Goal: Information Seeking & Learning: Learn about a topic

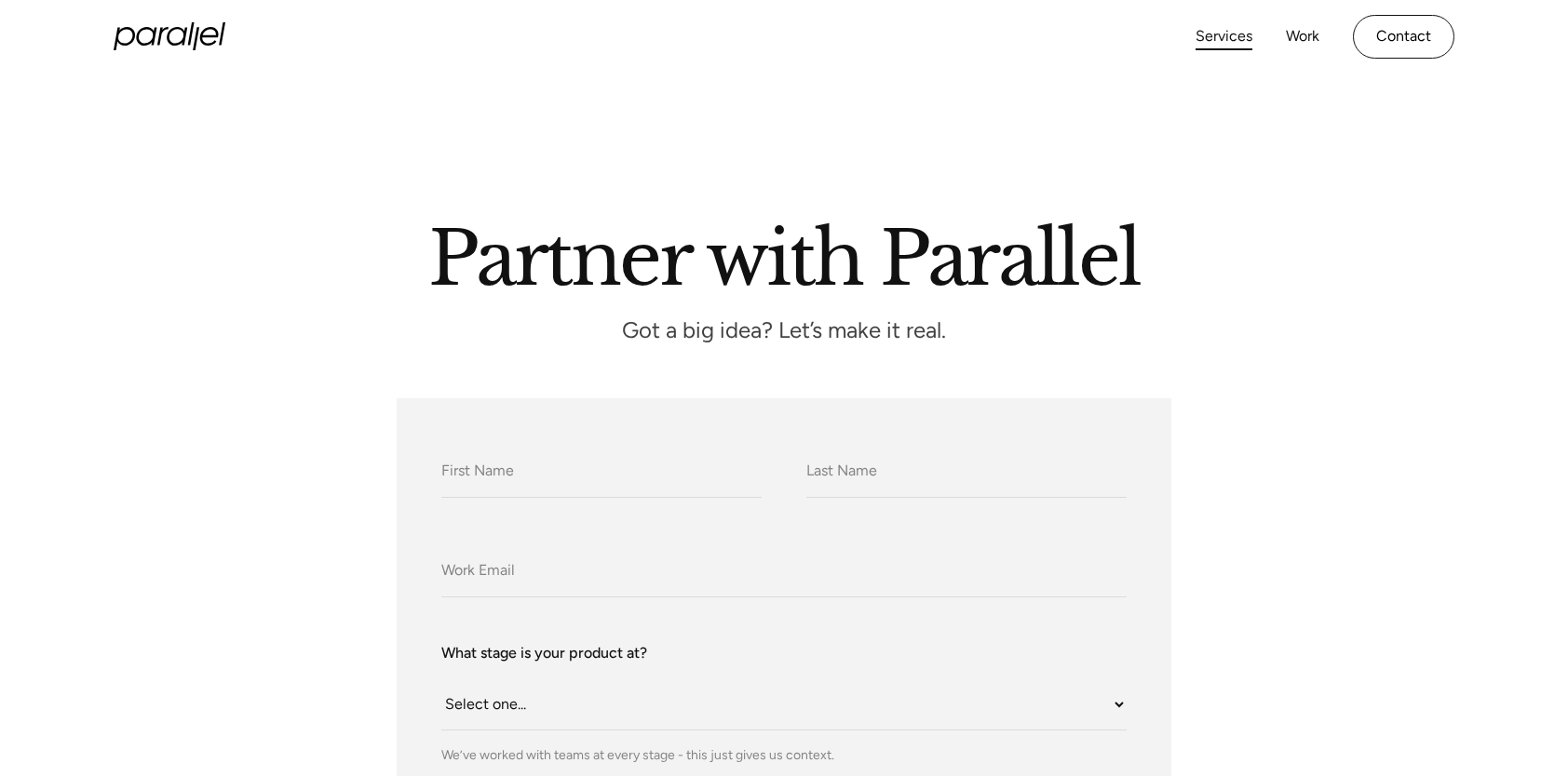
drag, startPoint x: 1243, startPoint y: 52, endPoint x: 1230, endPoint y: 40, distance: 17.7
click at [1243, 51] on div "Services Work About Careers Contact" at bounding box center [1326, 37] width 259 height 43
click at [1229, 40] on link "Services" at bounding box center [1225, 37] width 57 height 27
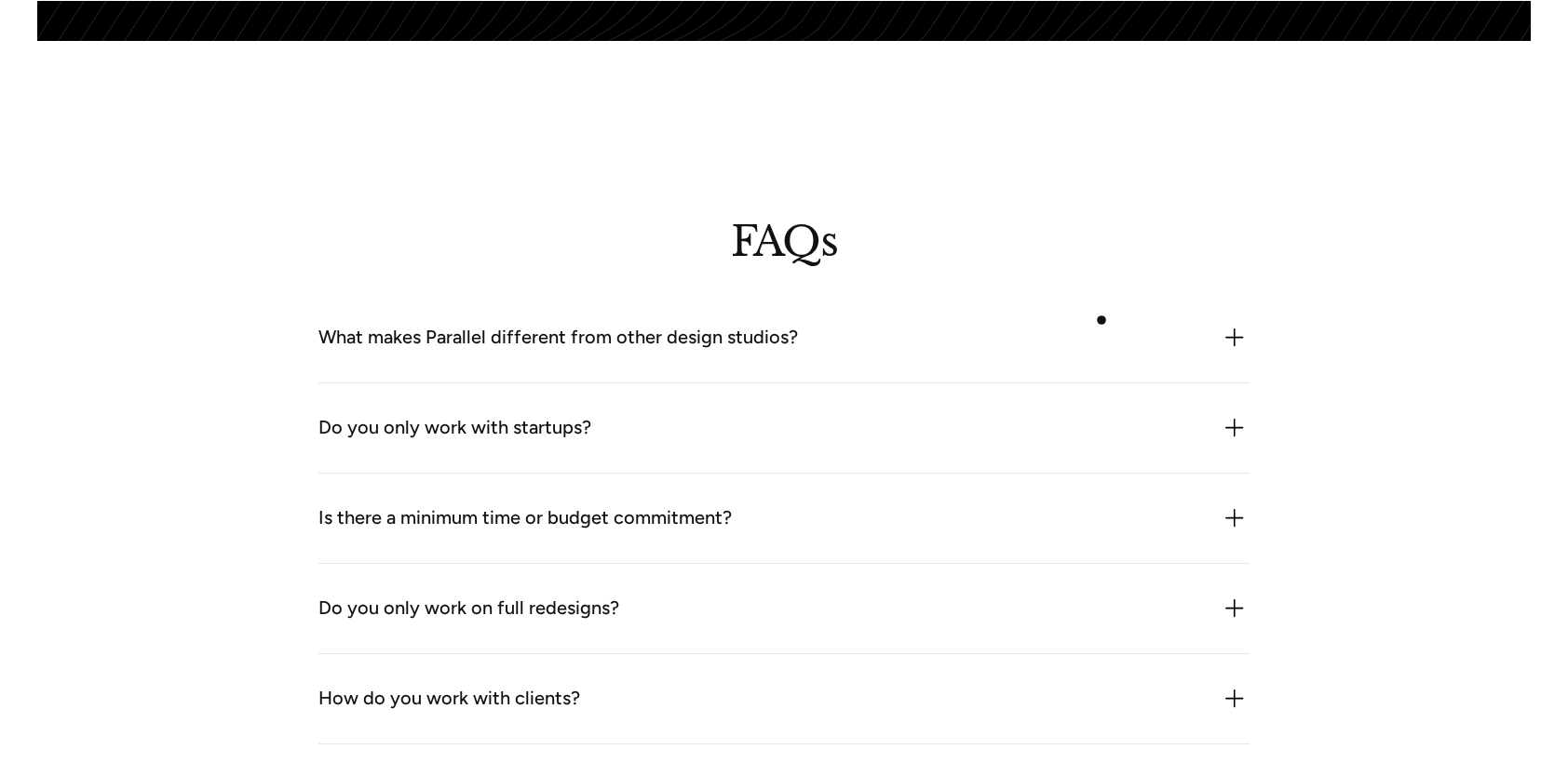
scroll to position [5116, 0]
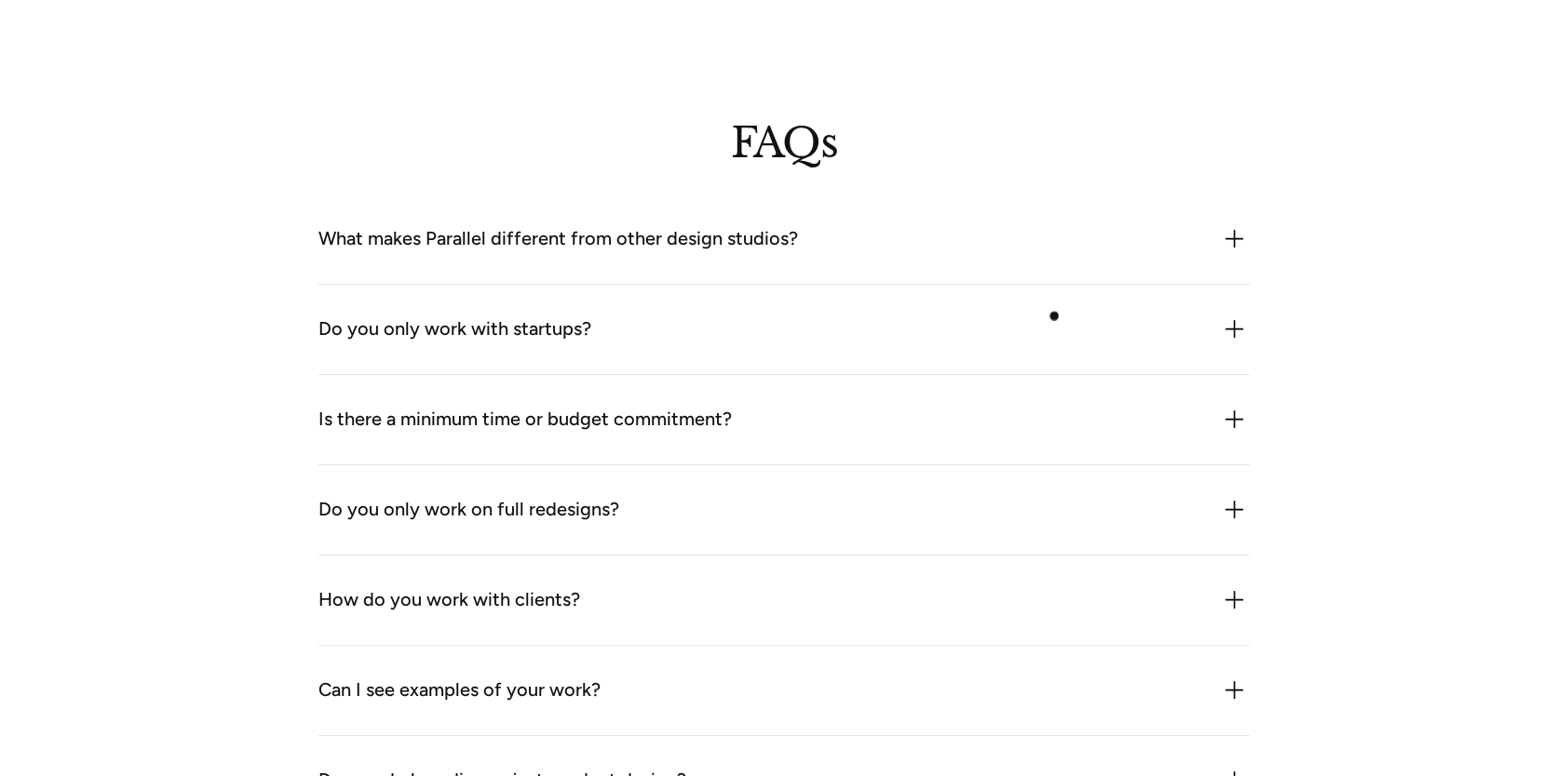
click at [1061, 331] on div "Do you only work with startups?" at bounding box center [784, 330] width 931 height 30
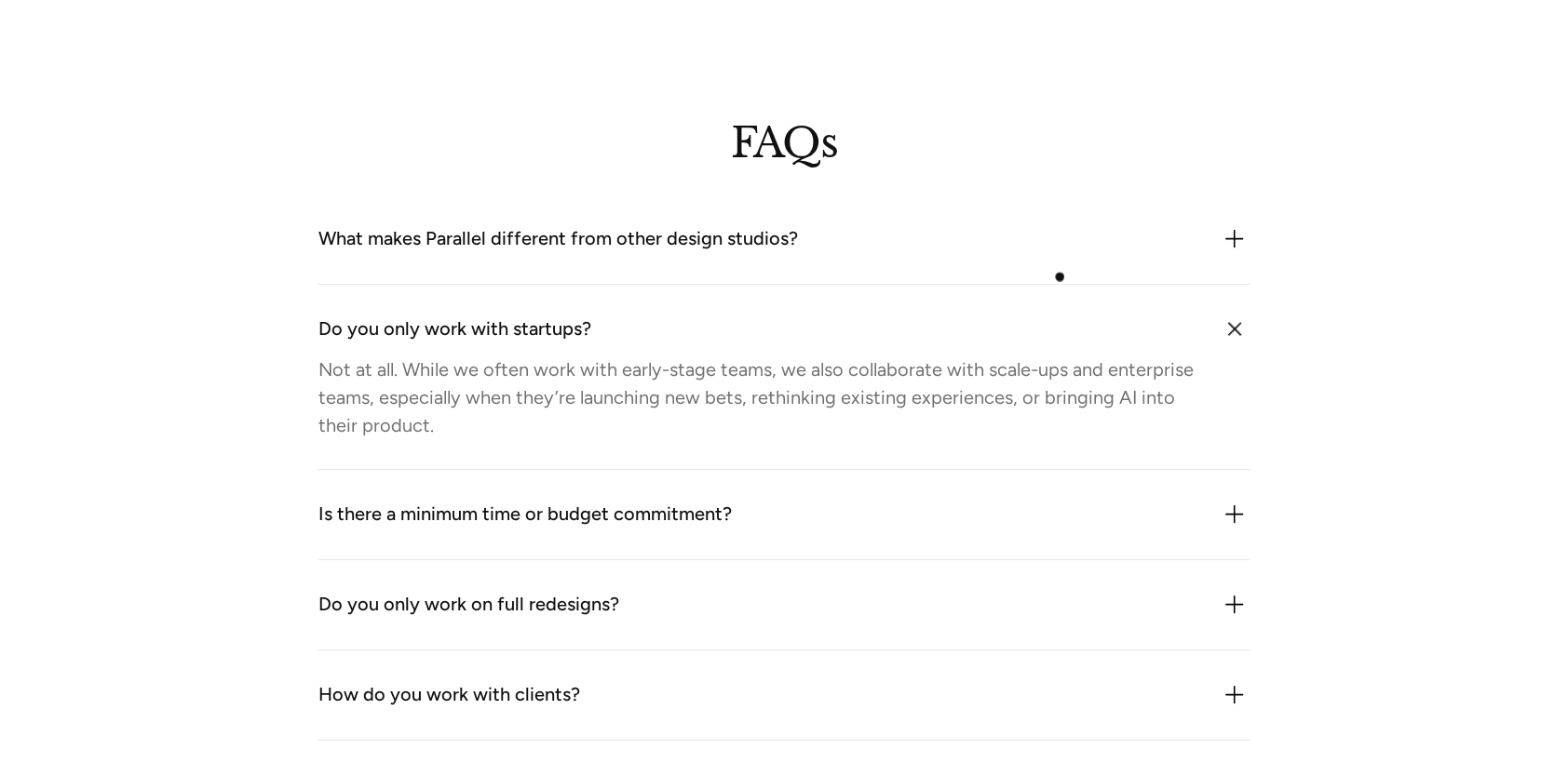
click at [1056, 262] on div "What makes Parallel different from other design studios? We combine product thi…" at bounding box center [784, 239] width 931 height 91
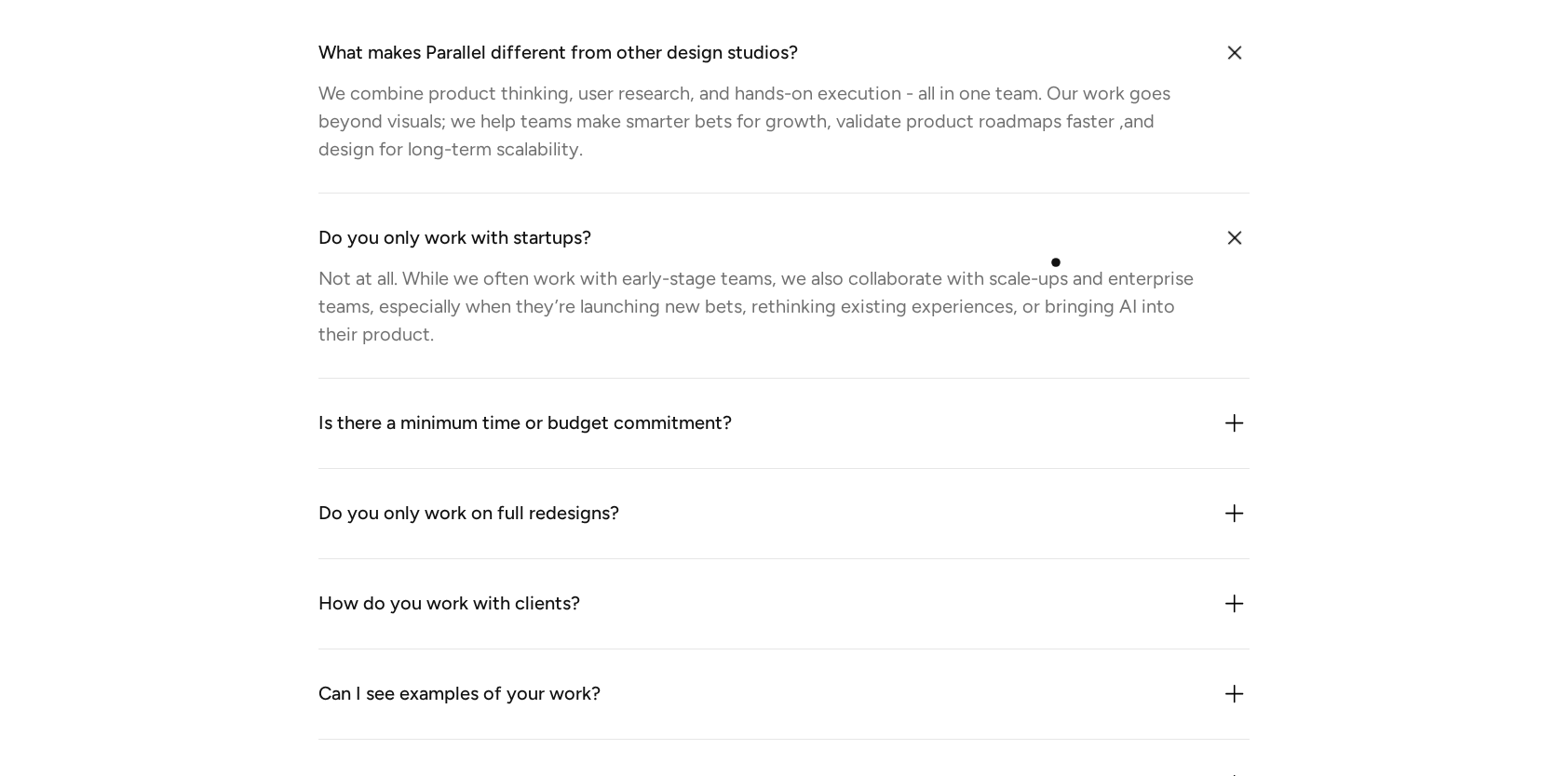
scroll to position [5674, 0]
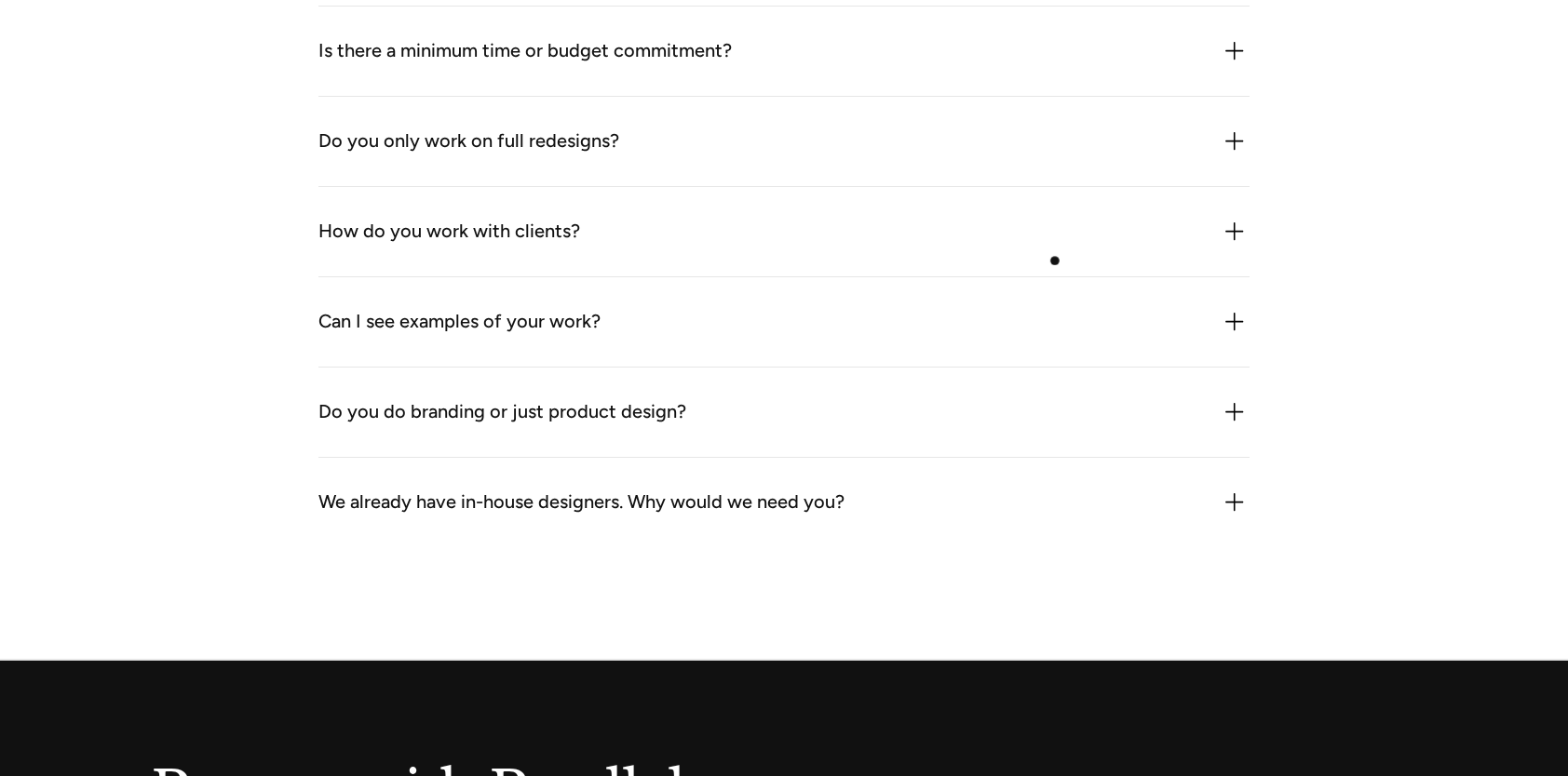
click at [1053, 256] on div "How do you work with clients? We plug in like an extension of your team. That c…" at bounding box center [784, 232] width 931 height 91
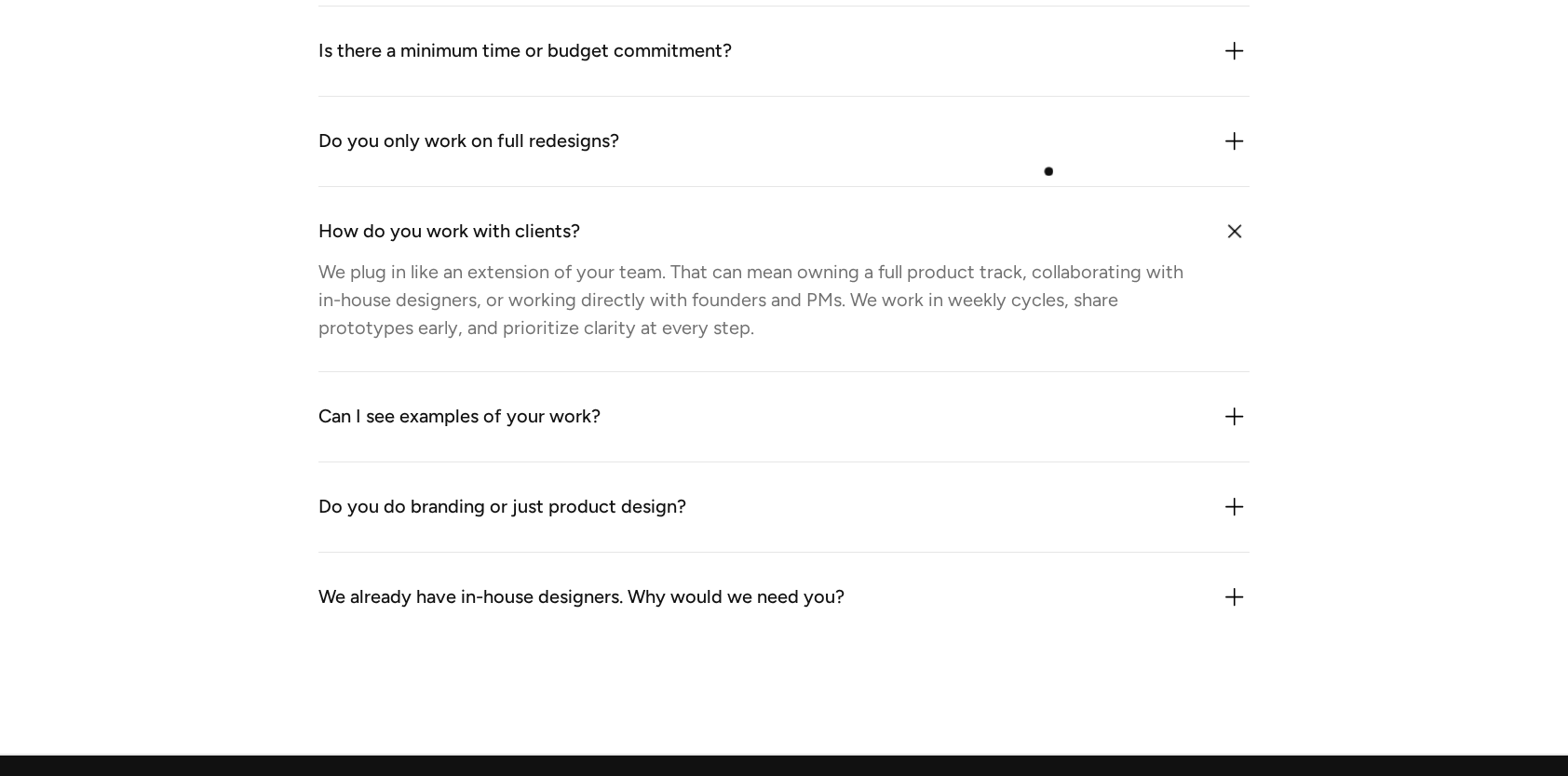
click at [1045, 159] on div "Do you only work on full redesigns? No. We often work on specific flows, featur…" at bounding box center [784, 142] width 931 height 91
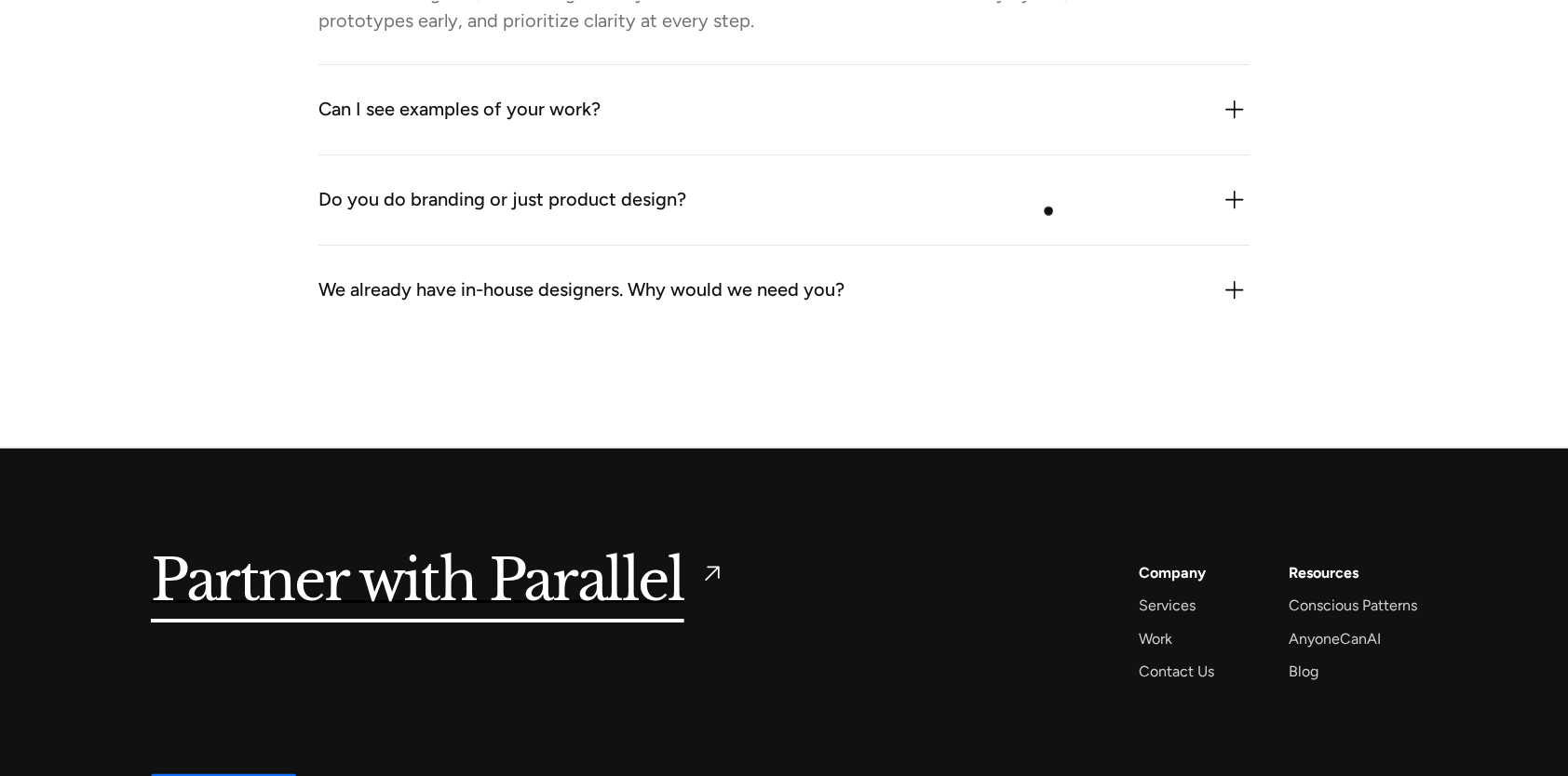
scroll to position [6140, 0]
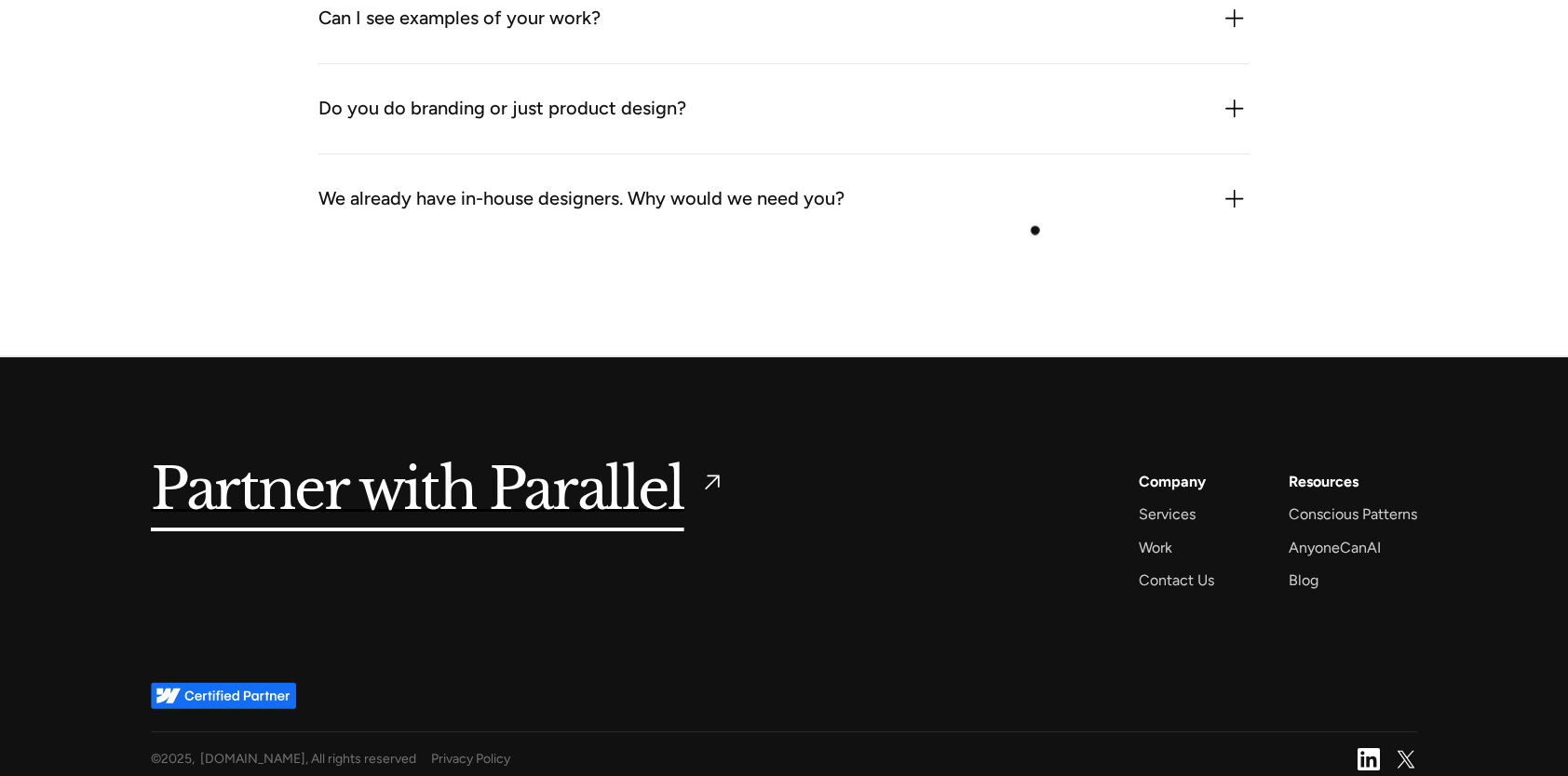
click at [1034, 228] on div "We already have in-house designers. Why would we need you? Because we bring an …" at bounding box center [784, 199] width 931 height 90
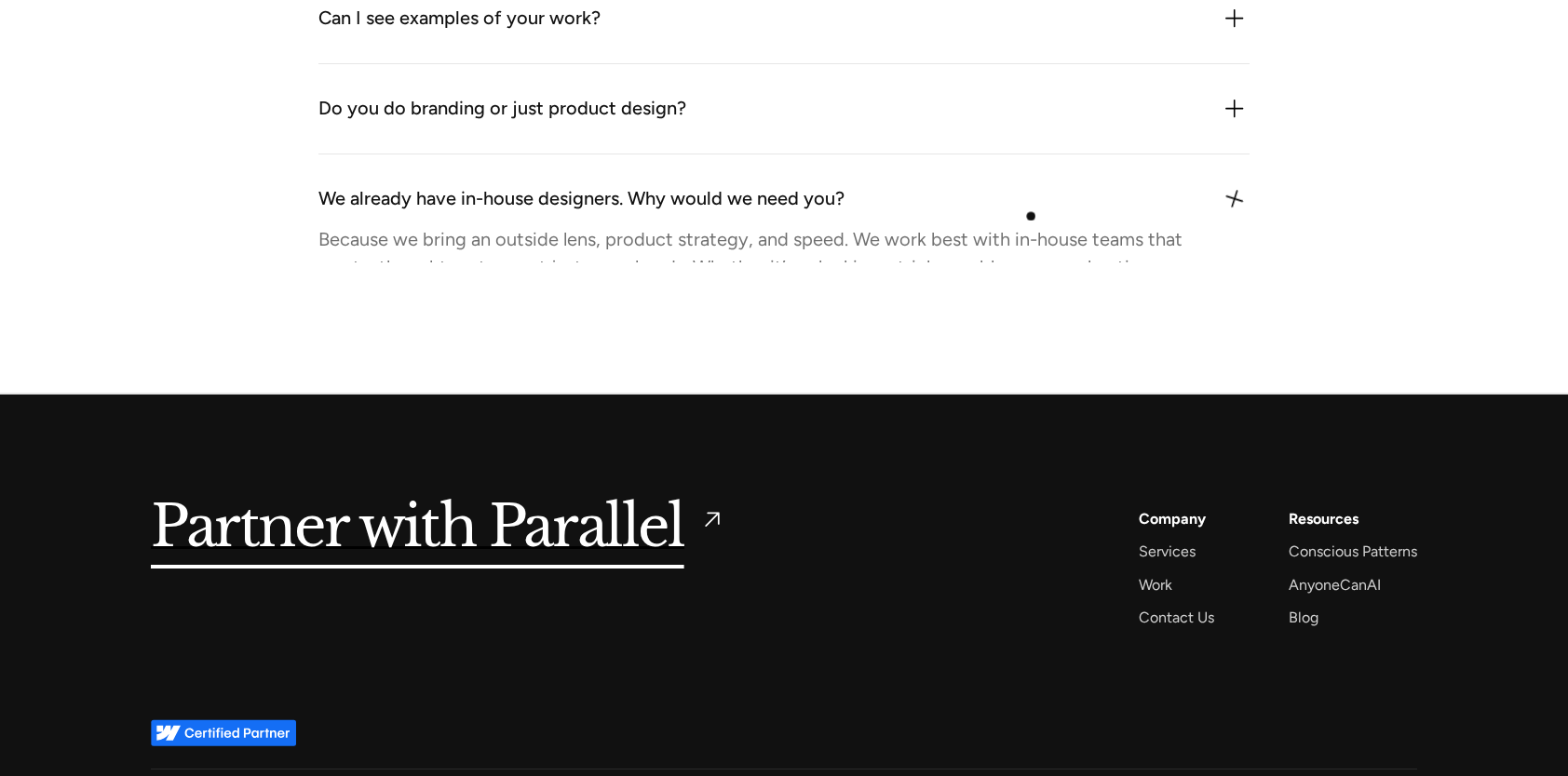
click at [1029, 208] on div "We already have in-house designers. Why would we need you?" at bounding box center [784, 199] width 931 height 30
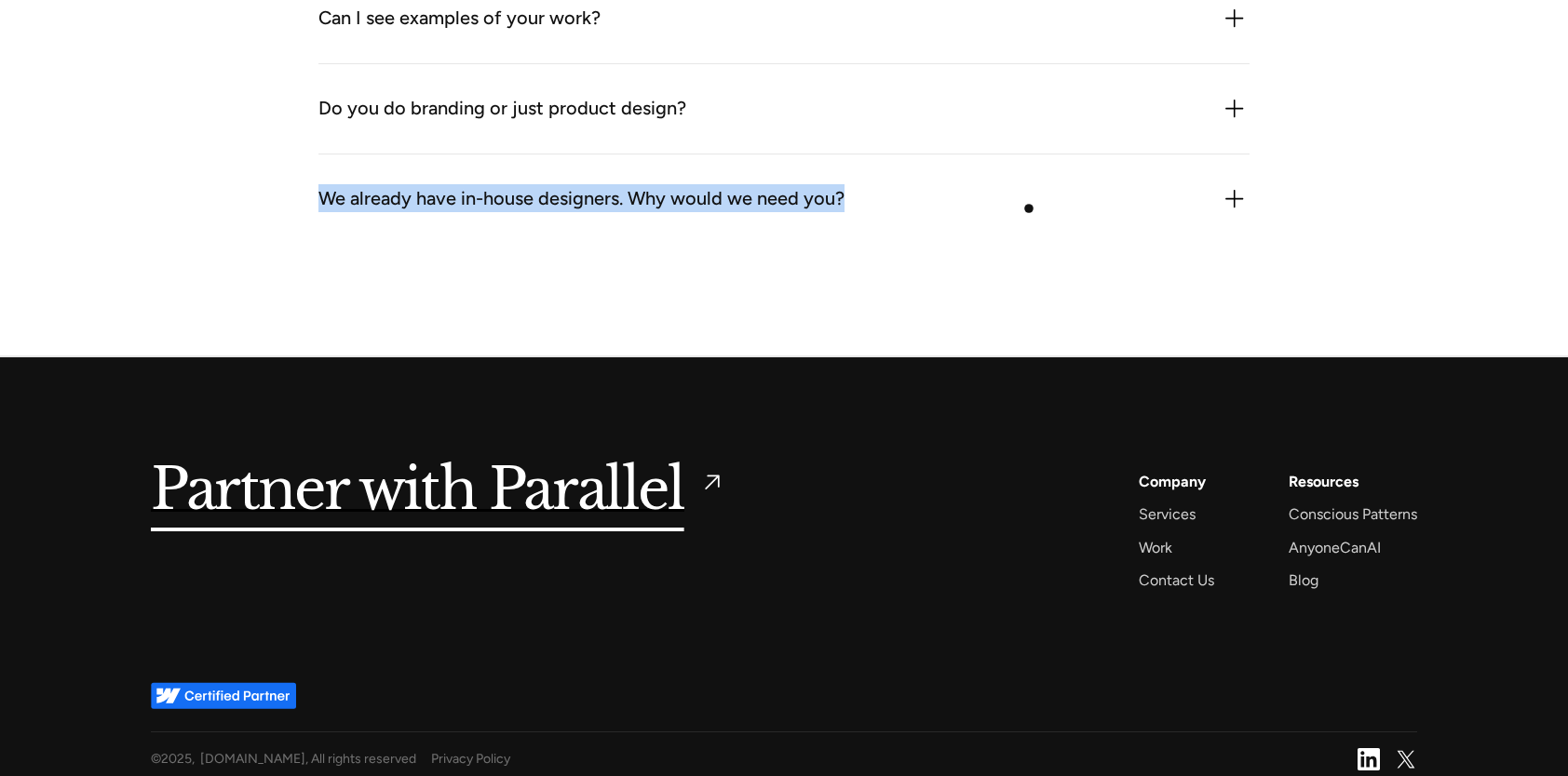
click at [1029, 208] on div "We already have in-house designers. Why would we need you?" at bounding box center [784, 199] width 931 height 30
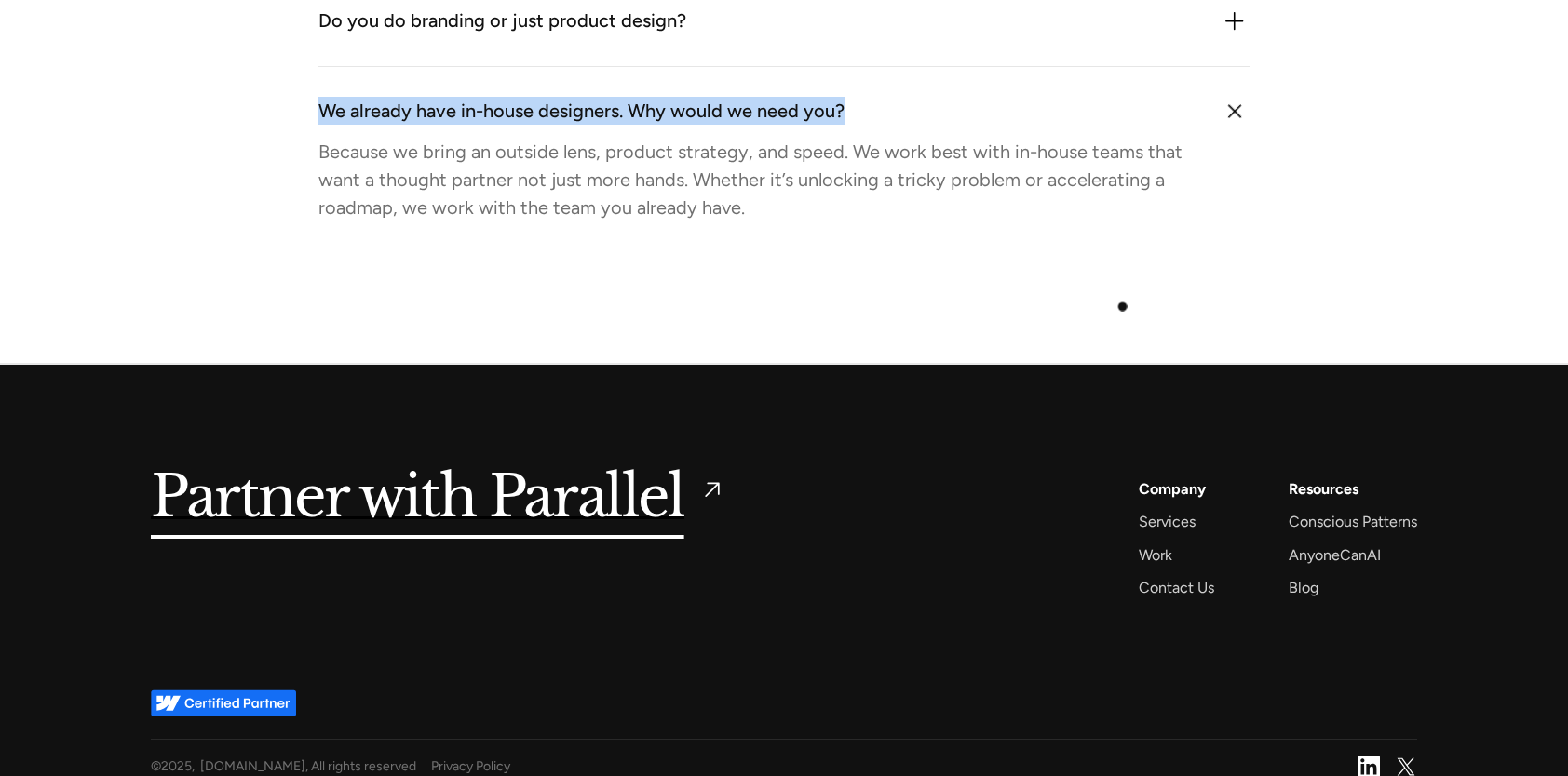
scroll to position [6242, 0]
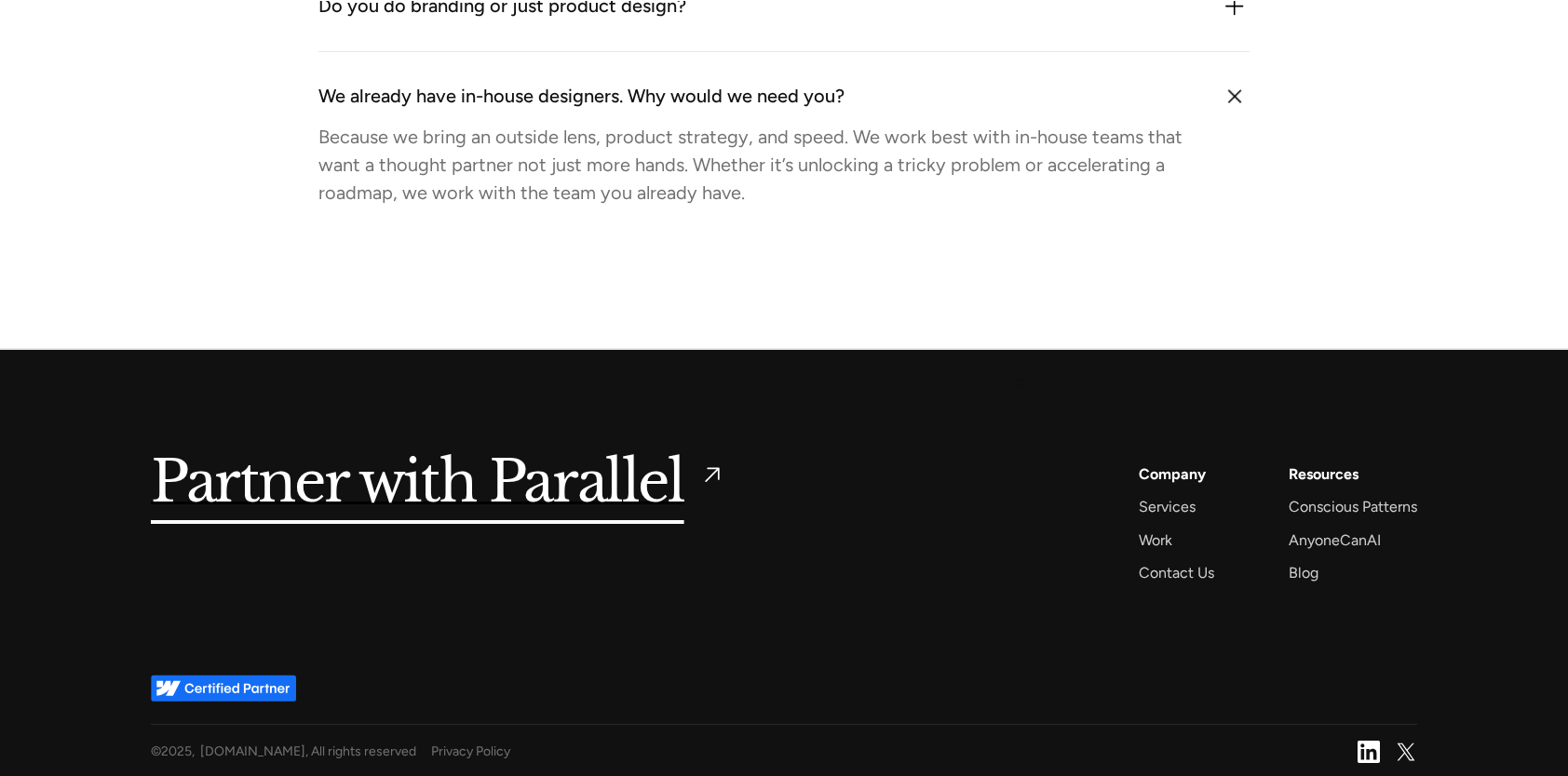
click at [1018, 385] on div "Partner with Parallel Services AI Design Sprint Design Sprint UX Design ProdUX …" at bounding box center [784, 512] width 1267 height 325
click at [1163, 546] on div "Work" at bounding box center [1156, 540] width 34 height 25
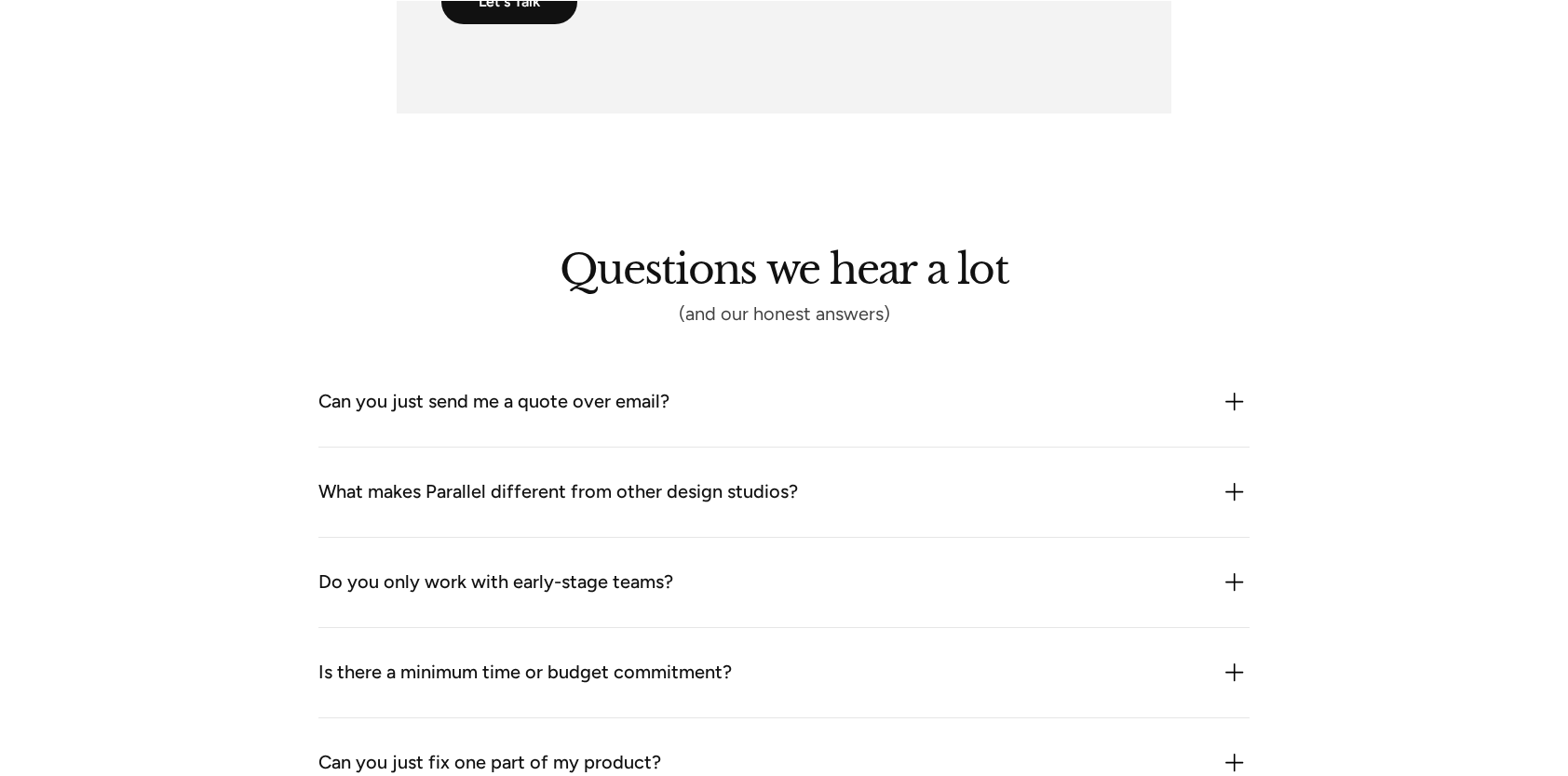
scroll to position [1490, 0]
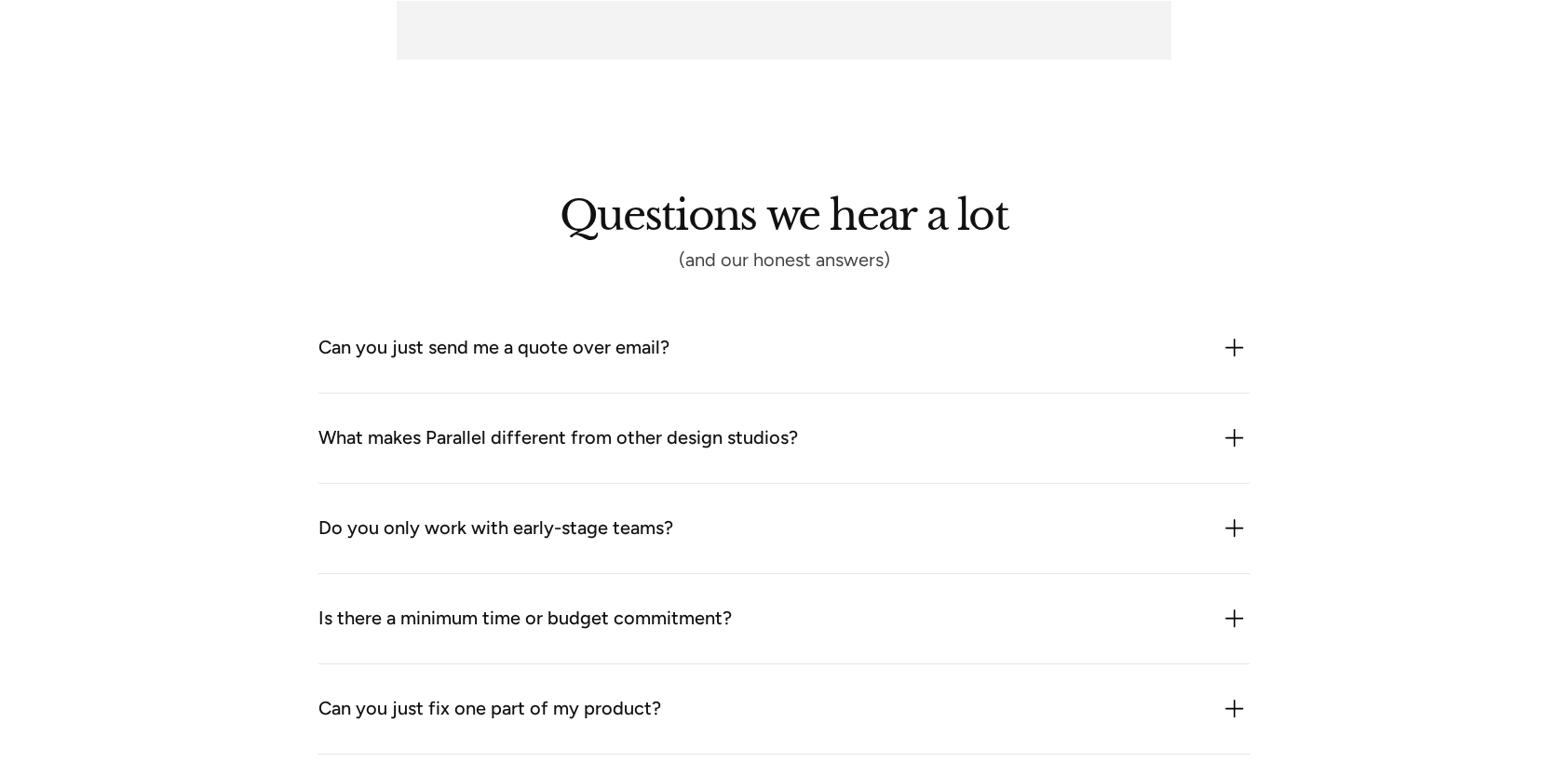
click at [652, 354] on div "Can you just send me a quote over email?" at bounding box center [494, 348] width 351 height 30
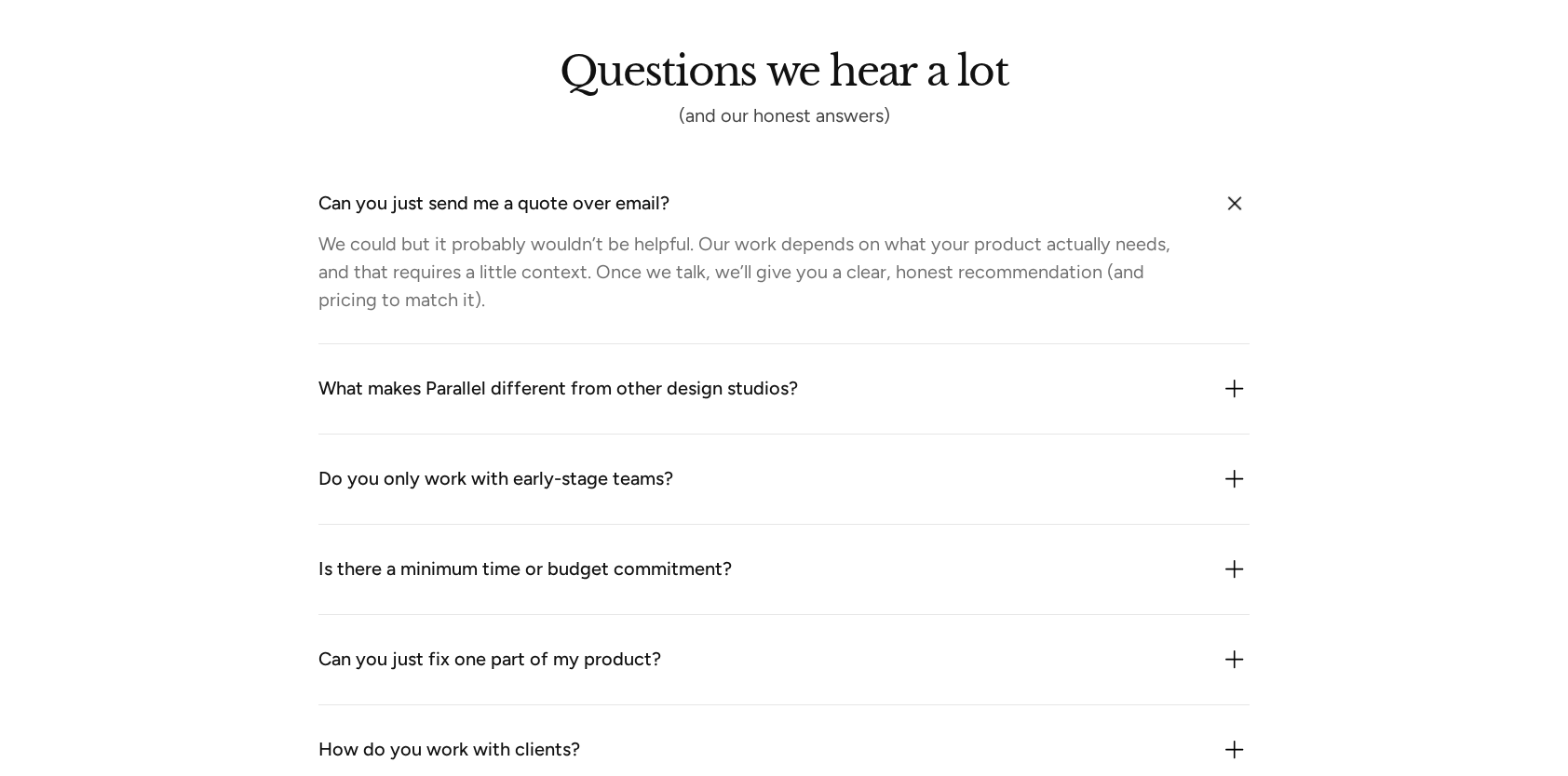
scroll to position [1676, 0]
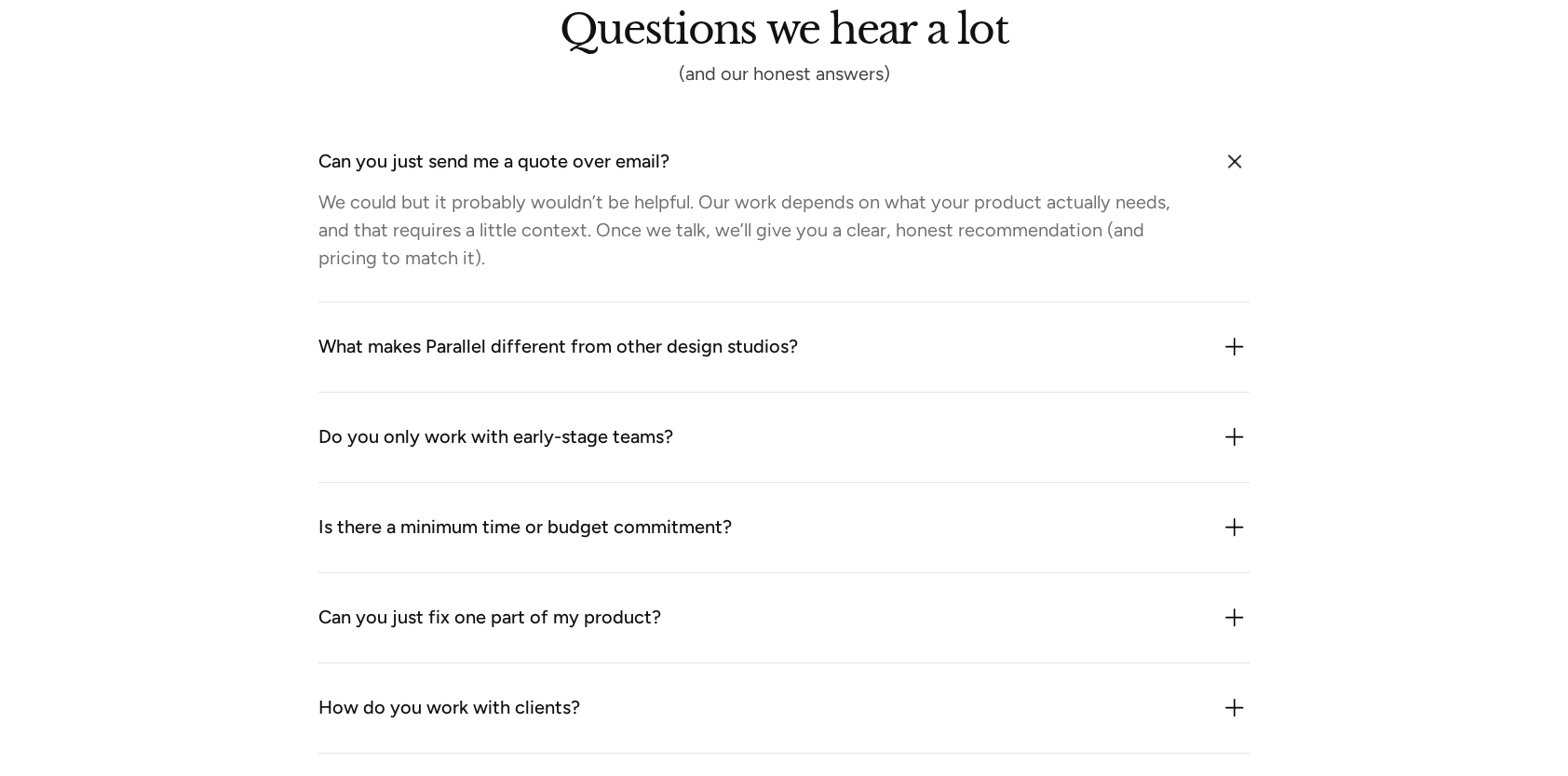
click at [676, 332] on div "What makes Parallel different from other design studios?" at bounding box center [559, 347] width 479 height 30
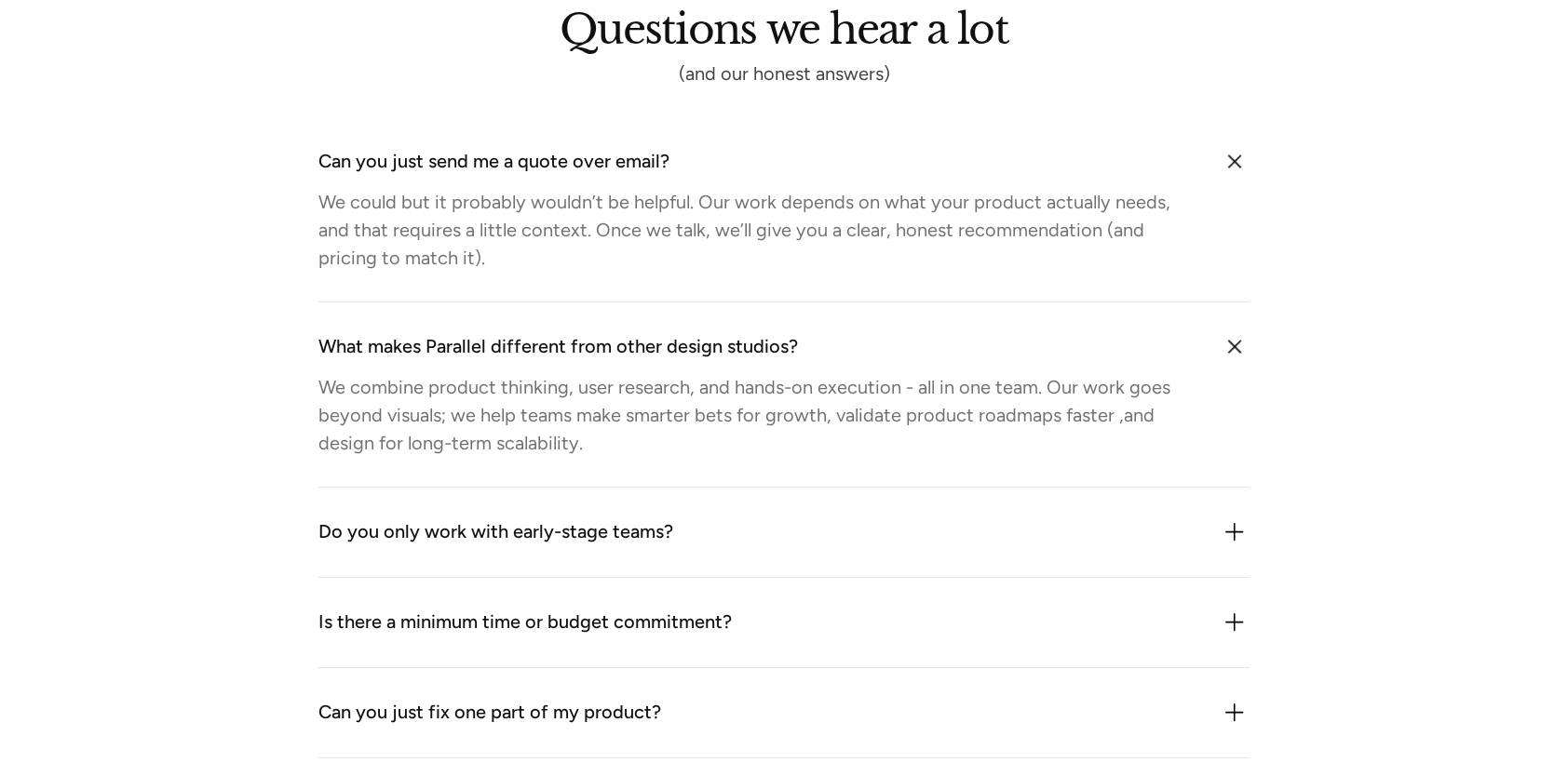
click at [716, 521] on div "Do you only work with early-stage teams?" at bounding box center [784, 533] width 931 height 30
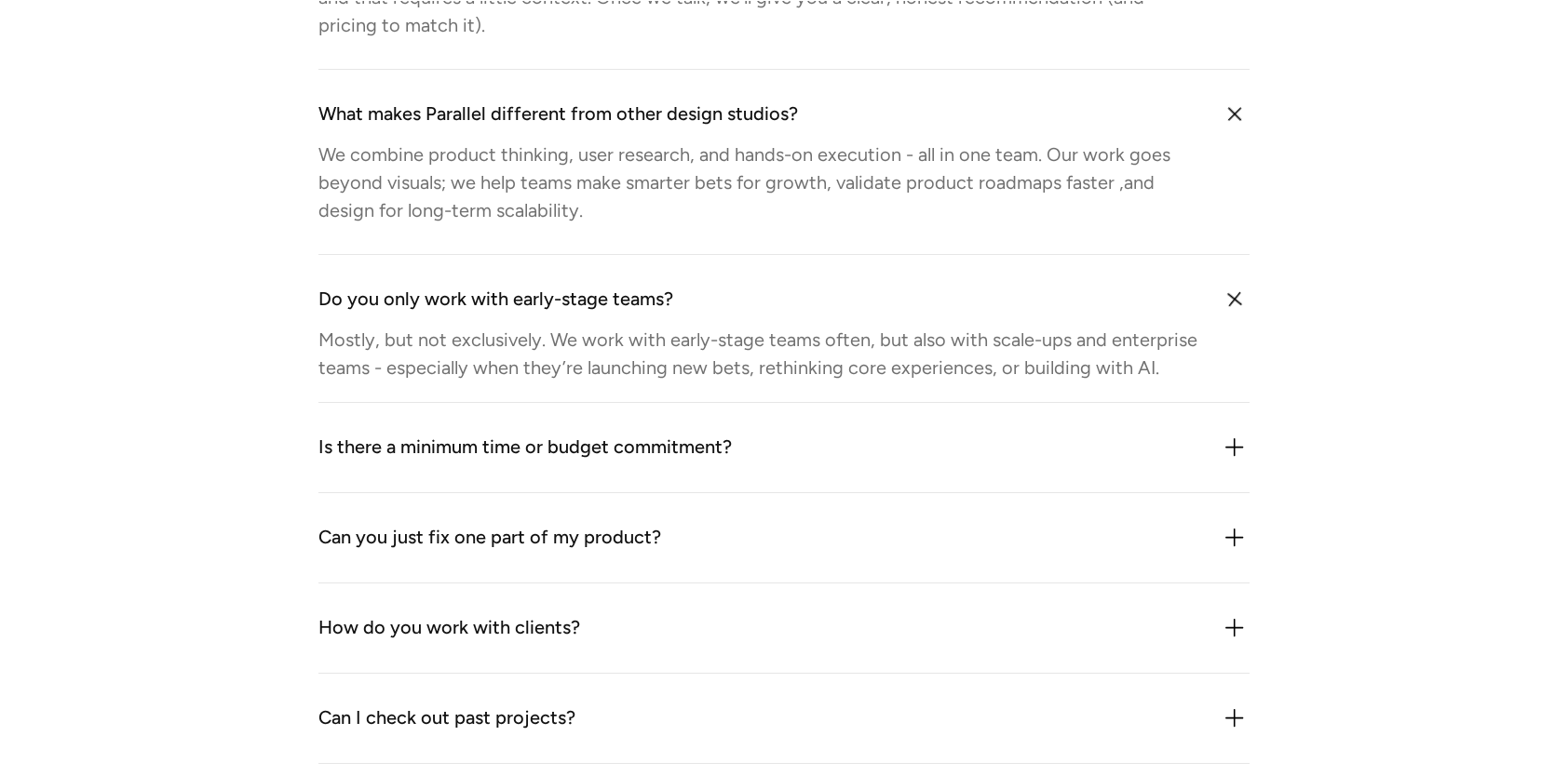
scroll to position [1955, 0]
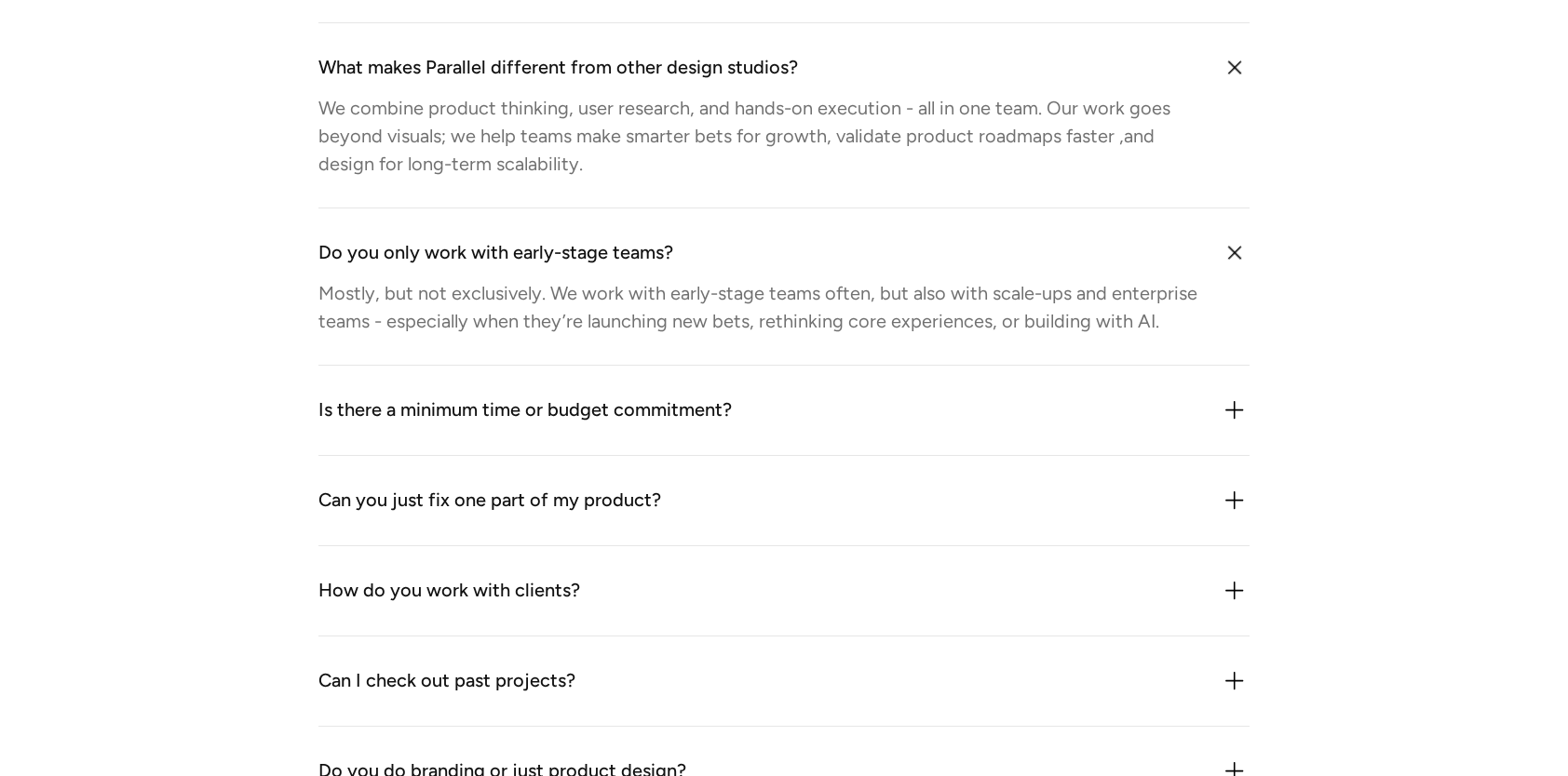
click at [675, 432] on div "Is there a minimum time or budget commitment? We’re flexible but we don’t do on…" at bounding box center [784, 411] width 931 height 91
